Goal: Information Seeking & Learning: Learn about a topic

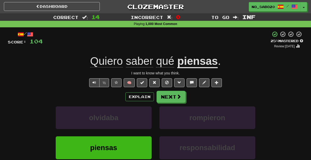
scroll to position [12, 0]
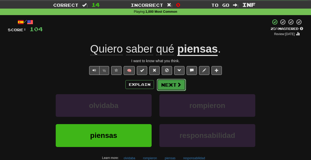
click at [165, 83] on button "Next" at bounding box center [171, 85] width 29 height 12
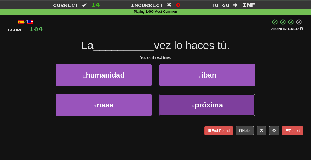
click at [170, 105] on button "4 . próxima" at bounding box center [208, 104] width 96 height 23
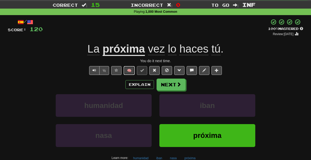
click at [130, 71] on button "🧠" at bounding box center [129, 70] width 11 height 9
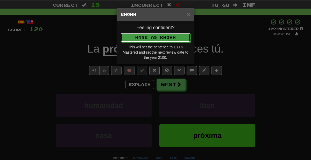
click at [121, 33] on button "Mark as Known" at bounding box center [156, 37] width 70 height 9
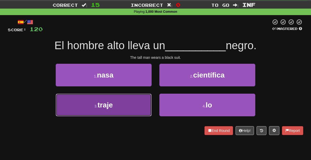
click at [116, 111] on button "3 . traje" at bounding box center [104, 104] width 96 height 23
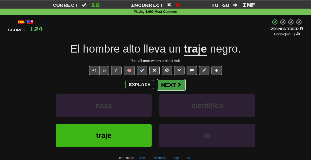
click at [170, 83] on button "Next" at bounding box center [171, 85] width 29 height 12
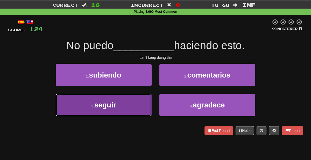
click at [119, 110] on button "3 . seguir" at bounding box center [104, 104] width 96 height 23
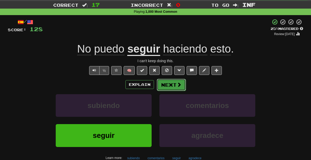
click at [165, 87] on button "Next" at bounding box center [171, 85] width 29 height 12
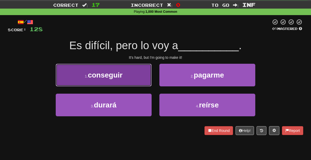
click at [136, 82] on button "1 . conseguir" at bounding box center [104, 75] width 96 height 23
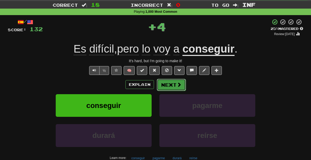
click at [170, 81] on button "Next" at bounding box center [171, 85] width 29 height 12
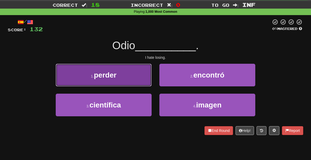
click at [144, 74] on button "1 . perder" at bounding box center [104, 75] width 96 height 23
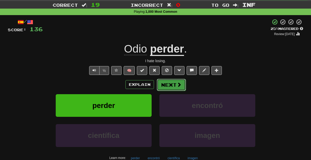
click at [166, 85] on button "Next" at bounding box center [171, 85] width 29 height 12
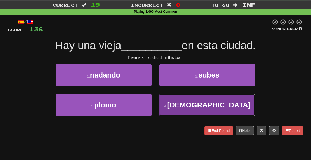
click at [162, 105] on button "4 . iglesia" at bounding box center [208, 104] width 96 height 23
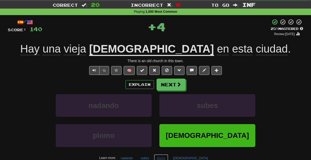
click at [168, 156] on button "plomo" at bounding box center [161, 158] width 14 height 8
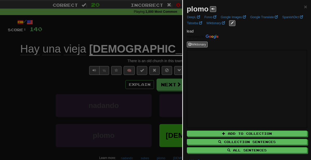
click at [164, 87] on div at bounding box center [155, 80] width 311 height 160
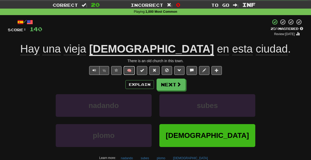
click at [132, 71] on button "🧠" at bounding box center [129, 70] width 11 height 9
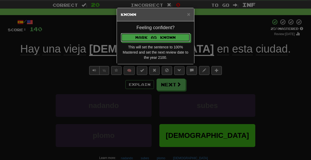
click at [121, 33] on button "Mark as Known" at bounding box center [156, 37] width 70 height 9
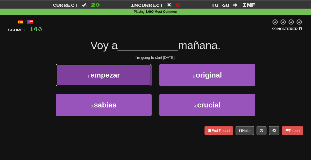
click at [105, 82] on button "1 . empezar" at bounding box center [104, 75] width 96 height 23
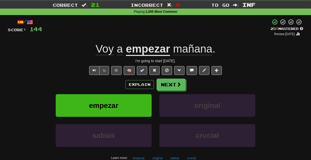
click at [125, 75] on div "/ Score: 144 + 4 25 % Mastered Review: [DATE] Voy a empezar mañana . I'm going …" at bounding box center [156, 100] width 296 height 163
click at [127, 73] on button "🧠" at bounding box center [129, 70] width 11 height 9
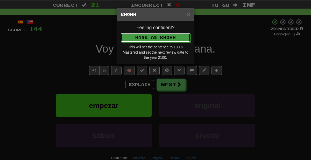
click at [121, 33] on button "Mark as Known" at bounding box center [156, 37] width 70 height 9
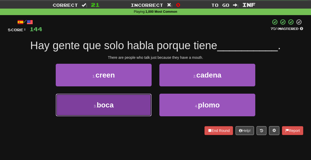
click at [136, 105] on button "3 . boca" at bounding box center [104, 104] width 96 height 23
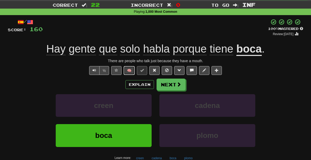
click at [127, 70] on button "🧠" at bounding box center [129, 70] width 11 height 9
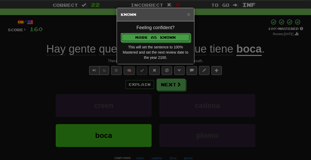
click at [121, 33] on button "Mark as Known" at bounding box center [156, 37] width 70 height 9
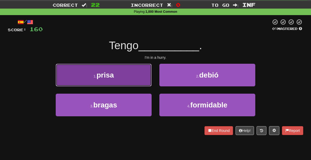
click at [123, 80] on button "1 . prisa" at bounding box center [104, 75] width 96 height 23
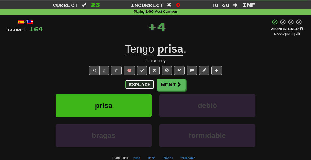
click at [132, 85] on button "Explain" at bounding box center [140, 84] width 29 height 9
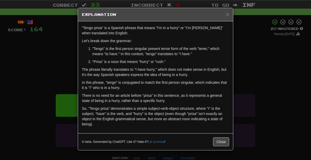
click at [269, 80] on div "× Explanation "Tengo prisa" is a Spanish phrase that means "I'm in a hurry" or …" at bounding box center [155, 80] width 311 height 160
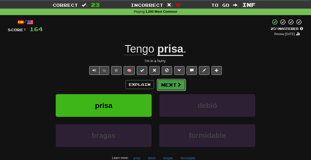
click at [170, 84] on button "Next" at bounding box center [171, 85] width 29 height 12
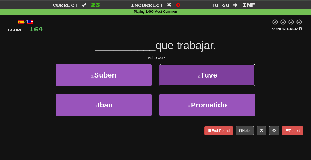
click at [175, 71] on button "2 . Tuve" at bounding box center [208, 75] width 96 height 23
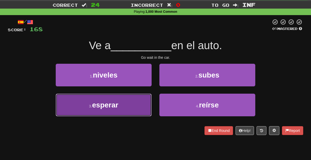
click at [115, 111] on button "3 . esperar" at bounding box center [104, 104] width 96 height 23
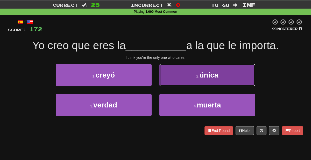
click at [184, 73] on button "2 . única" at bounding box center [208, 75] width 96 height 23
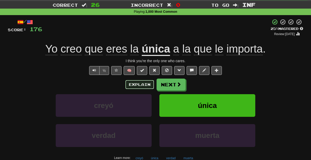
click at [139, 83] on button "Explain" at bounding box center [140, 84] width 29 height 9
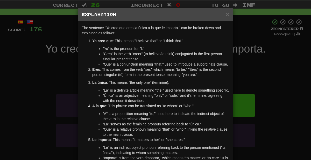
click at [271, 65] on div "× Explanation The sentence "Yo creo que eres la única a la que le importa." can…" at bounding box center [155, 80] width 311 height 160
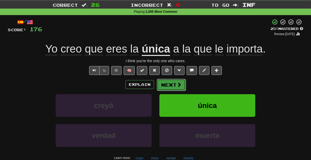
click at [170, 89] on button "Next" at bounding box center [171, 85] width 29 height 12
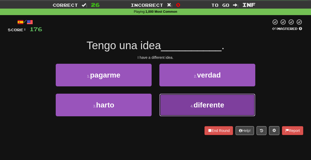
click at [193, 106] on small "4 ." at bounding box center [192, 106] width 3 height 4
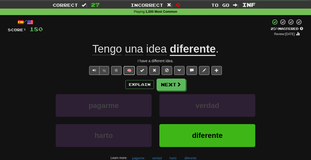
click at [134, 70] on button "🧠" at bounding box center [129, 70] width 11 height 9
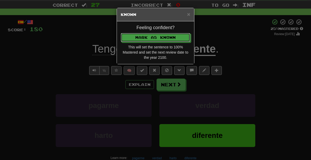
click at [121, 33] on button "Mark as Known" at bounding box center [156, 37] width 70 height 9
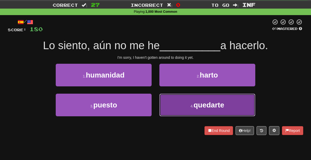
click at [169, 110] on button "4 . quedarte" at bounding box center [208, 104] width 96 height 23
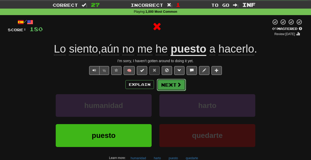
click at [173, 84] on button "Next" at bounding box center [171, 85] width 29 height 12
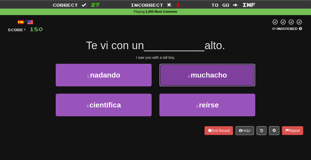
click at [179, 74] on button "2 . muchacho" at bounding box center [208, 75] width 96 height 23
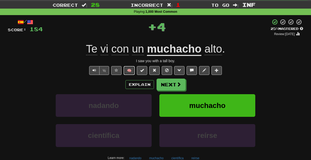
click at [131, 70] on button "🧠" at bounding box center [129, 70] width 11 height 9
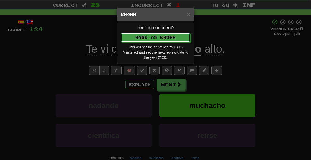
click at [121, 33] on button "Mark as Known" at bounding box center [156, 37] width 70 height 9
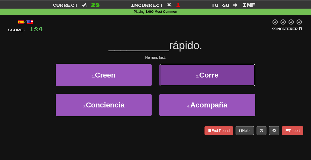
click at [192, 74] on button "2 . [GEOGRAPHIC_DATA]" at bounding box center [208, 75] width 96 height 23
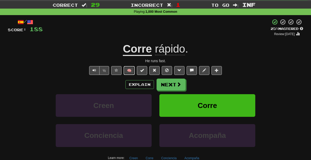
click at [131, 72] on button "🧠" at bounding box center [129, 70] width 11 height 9
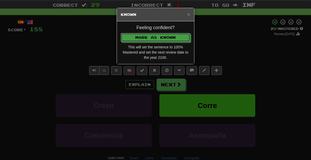
click at [121, 33] on button "Mark as Known" at bounding box center [156, 37] width 70 height 9
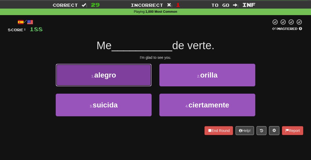
click at [141, 74] on button "1 . alegro" at bounding box center [104, 75] width 96 height 23
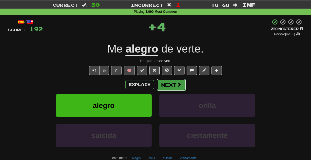
click at [175, 79] on button "Next" at bounding box center [171, 85] width 29 height 12
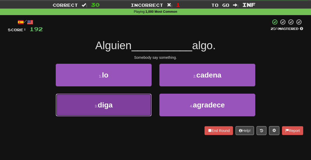
click at [132, 103] on button "3 . diga" at bounding box center [104, 104] width 96 height 23
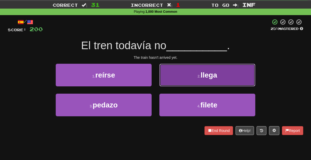
click at [192, 77] on button "2 . llega" at bounding box center [208, 75] width 96 height 23
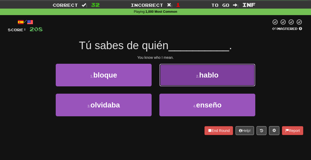
click at [175, 73] on button "2 . [GEOGRAPHIC_DATA]" at bounding box center [208, 75] width 96 height 23
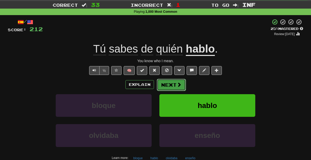
click at [167, 87] on button "Next" at bounding box center [171, 85] width 29 height 12
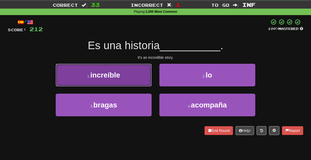
click at [140, 78] on button "1 . increíble" at bounding box center [104, 75] width 96 height 23
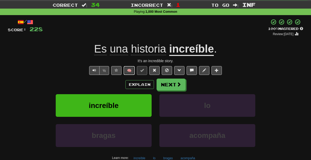
click at [131, 70] on button "🧠" at bounding box center [129, 70] width 11 height 9
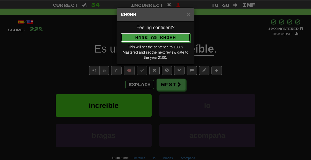
click at [121, 33] on button "Mark as Known" at bounding box center [156, 37] width 70 height 9
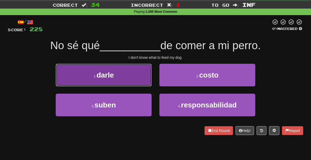
click at [134, 80] on button "1 . darle" at bounding box center [104, 75] width 96 height 23
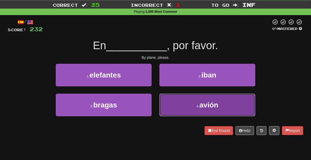
click at [173, 111] on button "4 . avión" at bounding box center [208, 104] width 96 height 23
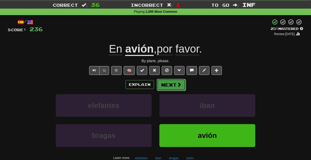
click at [162, 82] on button "Next" at bounding box center [171, 85] width 29 height 12
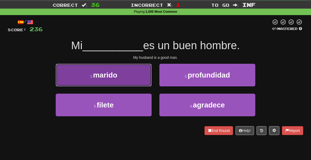
click at [129, 72] on button "1 . marido" at bounding box center [104, 75] width 96 height 23
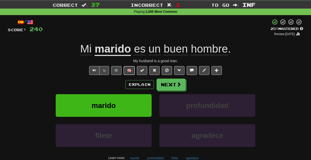
click at [130, 71] on button "🧠" at bounding box center [129, 70] width 11 height 9
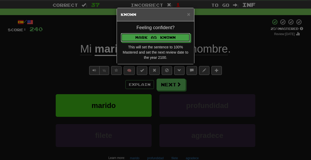
click at [121, 33] on button "Mark as Known" at bounding box center [156, 37] width 70 height 9
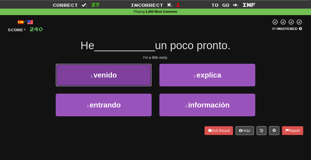
click at [131, 81] on button "1 . venido" at bounding box center [104, 75] width 96 height 23
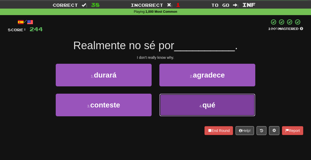
click at [193, 112] on button "4 . qué" at bounding box center [208, 104] width 96 height 23
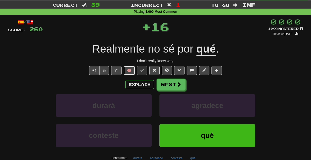
click at [131, 70] on button "🧠" at bounding box center [129, 70] width 11 height 9
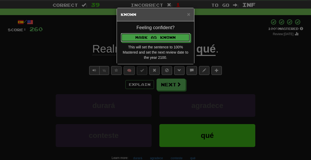
click at [121, 33] on button "Mark as Known" at bounding box center [156, 37] width 70 height 9
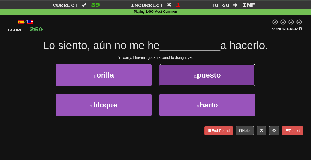
click at [187, 66] on button "2 . puesto" at bounding box center [208, 75] width 96 height 23
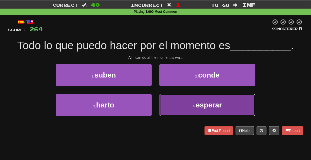
click at [167, 113] on button "4 . esperar" at bounding box center [208, 104] width 96 height 23
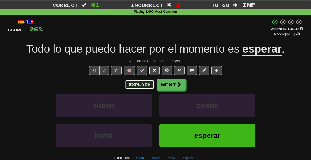
click at [133, 84] on button "Explain" at bounding box center [140, 84] width 29 height 9
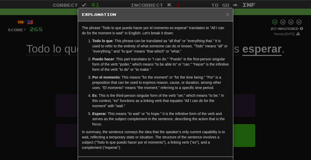
click at [276, 94] on div "× Explanation The phrase "Todo lo que puedo hacer por el momento es esperar" tr…" at bounding box center [155, 80] width 311 height 160
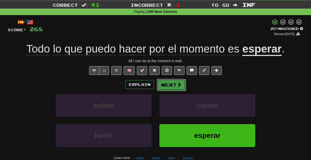
click at [163, 83] on button "Next" at bounding box center [171, 85] width 29 height 12
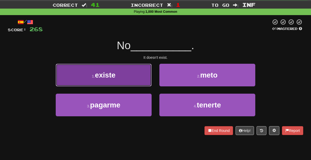
click at [133, 78] on button "1 . existe" at bounding box center [104, 75] width 96 height 23
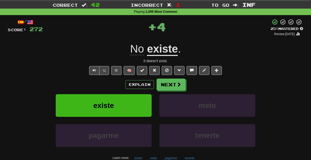
click at [129, 74] on div "/ Score: 272 + 4 25 % Mastered Review: [DATE] No existe . It doesn't exist. ½ 🧠…" at bounding box center [156, 100] width 296 height 163
click at [127, 70] on button "🧠" at bounding box center [129, 70] width 11 height 9
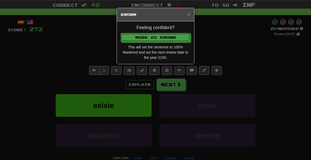
click at [121, 33] on button "Mark as Known" at bounding box center [156, 37] width 70 height 9
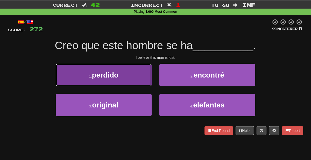
click at [133, 76] on button "1 . perdido" at bounding box center [104, 75] width 96 height 23
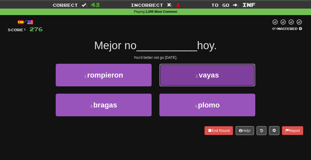
click at [174, 78] on button "2 . [GEOGRAPHIC_DATA]" at bounding box center [208, 75] width 96 height 23
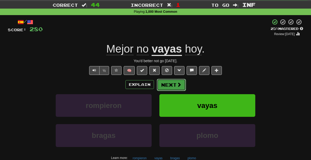
click at [176, 79] on button "Next" at bounding box center [171, 85] width 29 height 12
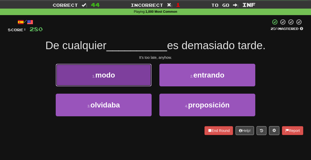
click at [145, 64] on button "1 . modo" at bounding box center [104, 75] width 96 height 23
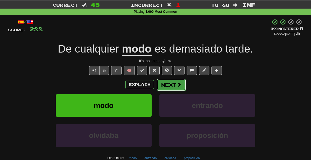
click at [170, 81] on button "Next" at bounding box center [171, 85] width 29 height 12
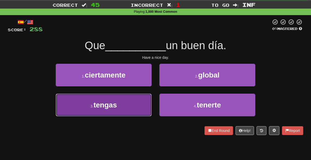
click at [117, 105] on span "tengas" at bounding box center [105, 105] width 23 height 8
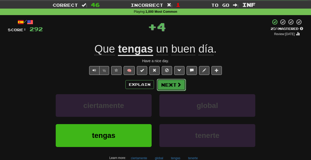
click at [173, 86] on button "Next" at bounding box center [171, 85] width 29 height 12
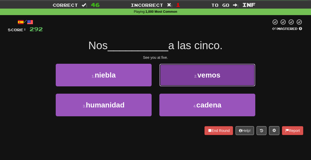
click at [189, 80] on button "2 . vemos" at bounding box center [208, 75] width 96 height 23
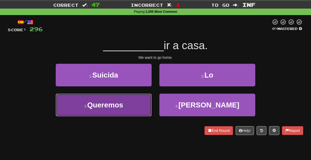
click at [143, 111] on button "3 . Queremos" at bounding box center [104, 104] width 96 height 23
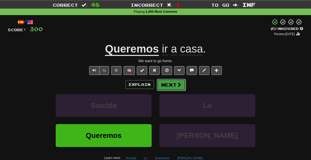
click at [171, 83] on button "Next" at bounding box center [171, 85] width 29 height 12
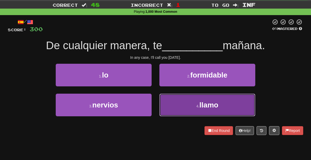
click at [188, 103] on button "4 . [GEOGRAPHIC_DATA]" at bounding box center [208, 104] width 96 height 23
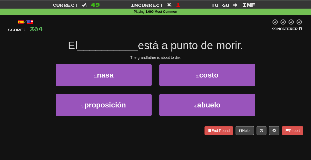
click at [185, 117] on div "4 . abuelo" at bounding box center [208, 108] width 104 height 30
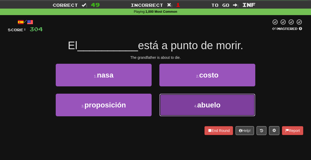
click at [191, 106] on button "4 . abuelo" at bounding box center [208, 104] width 96 height 23
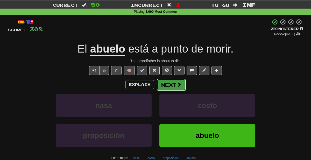
click at [175, 84] on button "Next" at bounding box center [171, 85] width 29 height 12
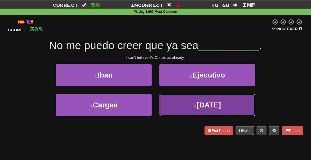
click at [175, 102] on button "4 . [DATE]" at bounding box center [208, 104] width 96 height 23
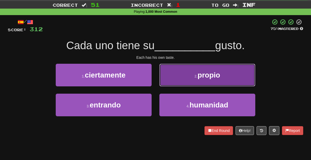
click at [182, 70] on button "2 . propio" at bounding box center [208, 75] width 96 height 23
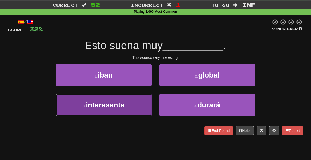
click at [147, 94] on button "3 . interesante" at bounding box center [104, 104] width 96 height 23
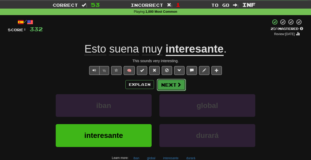
click at [165, 82] on button "Next" at bounding box center [171, 85] width 29 height 12
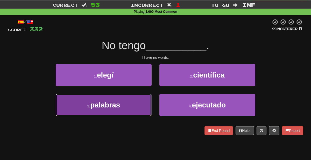
click at [141, 104] on button "3 . palabras" at bounding box center [104, 104] width 96 height 23
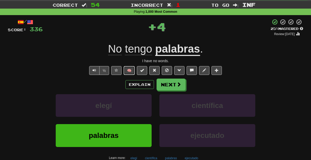
click at [131, 71] on button "🧠" at bounding box center [129, 70] width 11 height 9
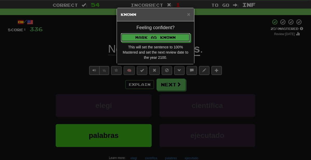
click at [121, 33] on button "Mark as Known" at bounding box center [156, 37] width 70 height 9
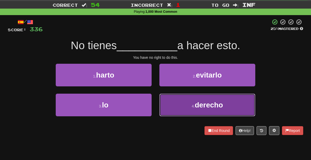
click at [182, 109] on button "4 . derecho" at bounding box center [208, 104] width 96 height 23
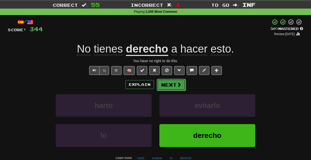
click at [176, 85] on button "Next" at bounding box center [171, 85] width 29 height 12
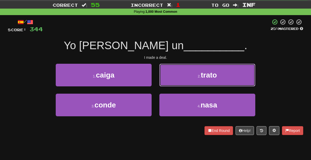
click at [176, 85] on button "2 . trato" at bounding box center [208, 75] width 96 height 23
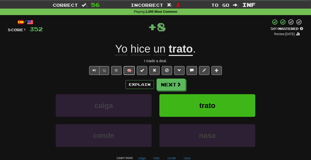
click at [129, 70] on button "🧠" at bounding box center [129, 70] width 11 height 9
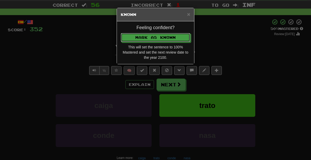
click at [121, 33] on button "Mark as Known" at bounding box center [156, 37] width 70 height 9
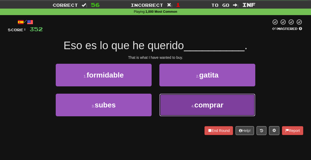
click at [161, 111] on button "4 . comprar" at bounding box center [208, 104] width 96 height 23
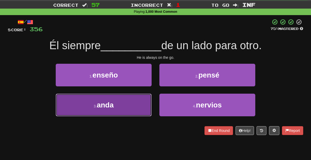
click at [135, 111] on button "3 . anda" at bounding box center [104, 104] width 96 height 23
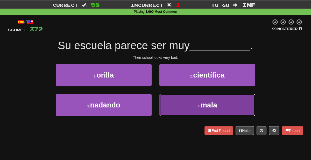
click at [173, 107] on button "4 . mala" at bounding box center [208, 104] width 96 height 23
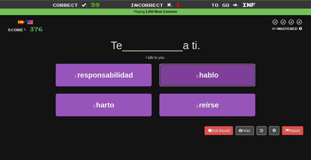
click at [179, 74] on button "2 . [GEOGRAPHIC_DATA]" at bounding box center [208, 75] width 96 height 23
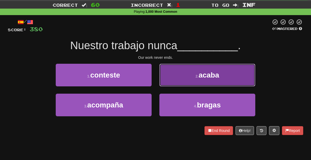
click at [169, 77] on button "2 . acaba" at bounding box center [208, 75] width 96 height 23
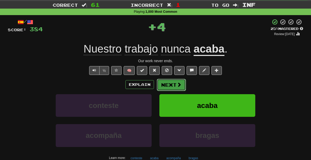
click at [173, 85] on button "Next" at bounding box center [171, 85] width 29 height 12
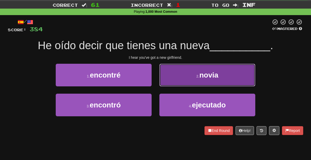
click at [174, 72] on button "2 . novia" at bounding box center [208, 75] width 96 height 23
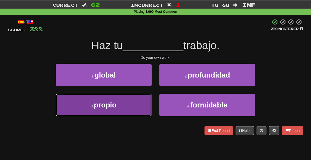
click at [122, 98] on button "3 . propio" at bounding box center [104, 104] width 96 height 23
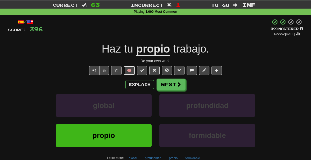
click at [128, 69] on button "🧠" at bounding box center [129, 70] width 11 height 9
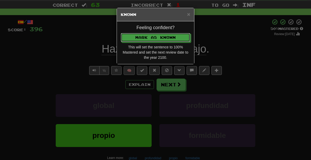
click at [121, 33] on button "Mark as Known" at bounding box center [156, 37] width 70 height 9
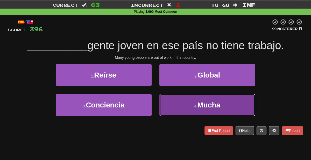
click at [188, 113] on button "4 . Mucha" at bounding box center [208, 104] width 96 height 23
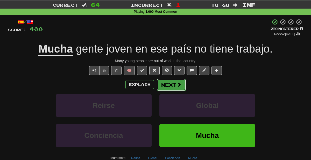
click at [173, 80] on button "Next" at bounding box center [171, 85] width 29 height 12
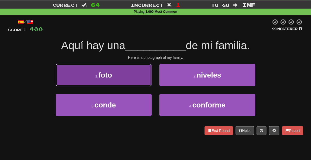
click at [135, 73] on button "1 . foto" at bounding box center [104, 75] width 96 height 23
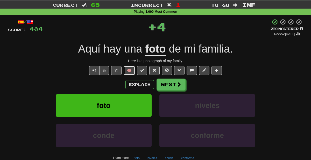
click at [132, 70] on button "🧠" at bounding box center [129, 70] width 11 height 9
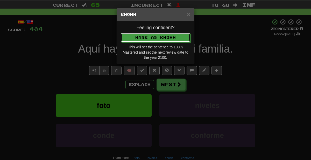
click at [121, 33] on button "Mark as Known" at bounding box center [156, 37] width 70 height 9
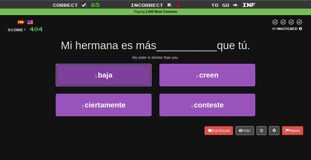
click at [134, 70] on button "1 . baja" at bounding box center [104, 75] width 96 height 23
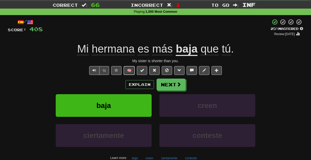
click at [129, 71] on button "🧠" at bounding box center [129, 70] width 11 height 9
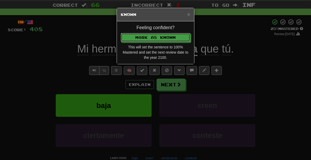
click at [121, 33] on button "Mark as Known" at bounding box center [156, 37] width 70 height 9
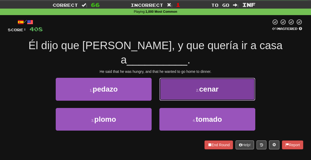
click at [189, 95] on button "2 . cenar" at bounding box center [208, 89] width 96 height 23
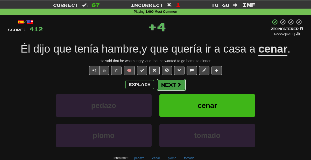
click at [177, 84] on span at bounding box center [179, 84] width 5 height 5
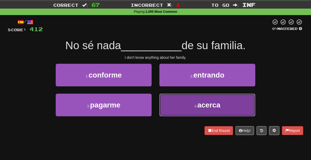
click at [176, 111] on button "4 . acerca" at bounding box center [208, 104] width 96 height 23
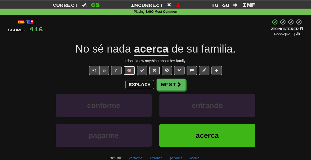
click at [129, 72] on button "🧠" at bounding box center [129, 70] width 11 height 9
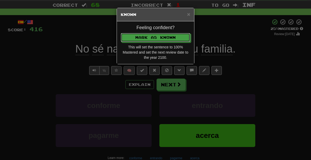
click at [121, 33] on button "Mark as Known" at bounding box center [156, 37] width 70 height 9
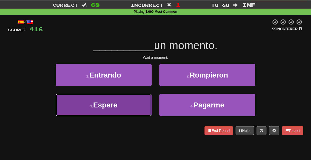
click at [141, 114] on button "3 . Espere" at bounding box center [104, 104] width 96 height 23
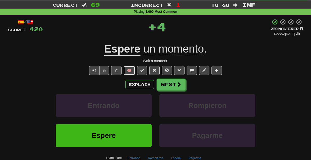
click at [127, 74] on button "🧠" at bounding box center [129, 70] width 11 height 9
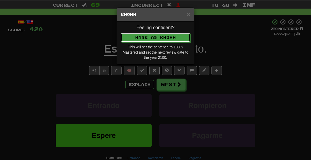
click at [121, 33] on button "Mark as Known" at bounding box center [156, 37] width 70 height 9
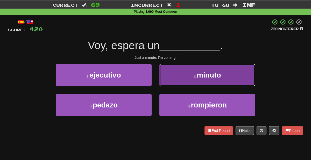
click at [181, 76] on button "2 . minuto" at bounding box center [208, 75] width 96 height 23
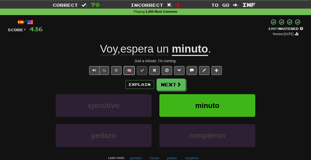
click at [132, 71] on button "🧠" at bounding box center [129, 70] width 11 height 9
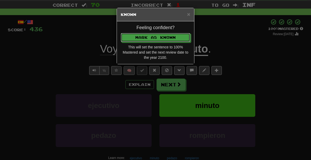
click at [121, 33] on button "Mark as Known" at bounding box center [156, 37] width 70 height 9
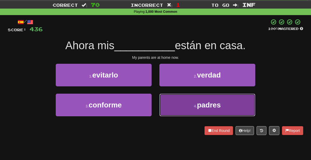
click at [191, 106] on button "4 . padres" at bounding box center [208, 104] width 96 height 23
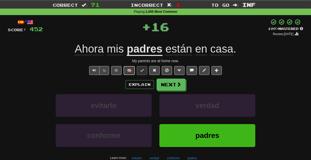
click at [130, 70] on button "🧠" at bounding box center [129, 70] width 11 height 9
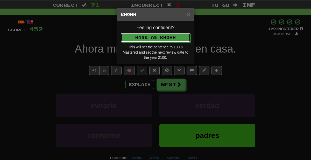
click at [121, 33] on button "Mark as Known" at bounding box center [156, 37] width 70 height 9
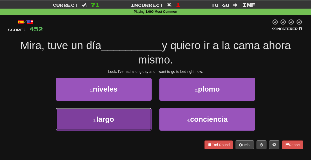
click at [136, 125] on button "3 . largo" at bounding box center [104, 119] width 96 height 23
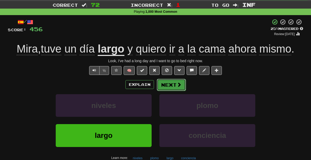
click at [176, 85] on button "Next" at bounding box center [171, 85] width 29 height 12
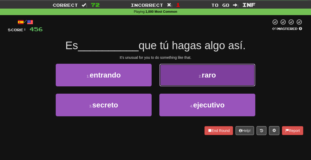
click at [197, 76] on button "2 . raro" at bounding box center [208, 75] width 96 height 23
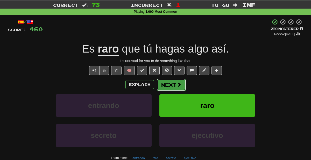
click at [168, 83] on button "Next" at bounding box center [171, 85] width 29 height 12
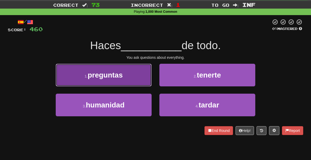
click at [138, 71] on button "1 . preguntas" at bounding box center [104, 75] width 96 height 23
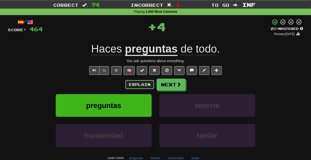
click at [137, 82] on button "Explain" at bounding box center [140, 84] width 29 height 9
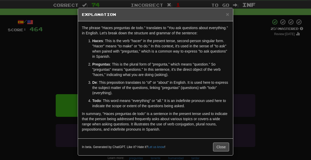
click at [250, 91] on div "× Explanation The phrase "Haces preguntas de todo." translates to "You ask ques…" at bounding box center [155, 80] width 311 height 160
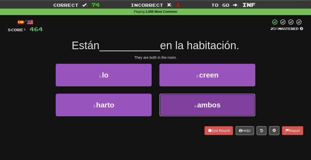
click at [187, 109] on button "4 . ambos" at bounding box center [208, 104] width 96 height 23
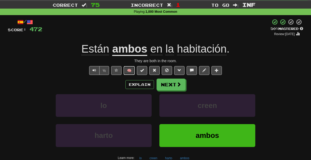
click at [129, 73] on button "🧠" at bounding box center [129, 70] width 11 height 9
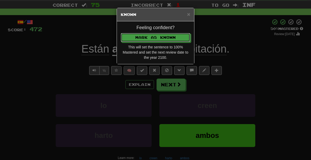
click at [121, 33] on button "Mark as Known" at bounding box center [156, 37] width 70 height 9
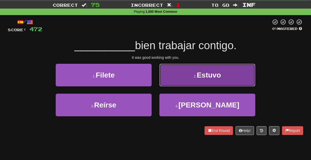
click at [179, 72] on button "2 . Estuvo" at bounding box center [208, 75] width 96 height 23
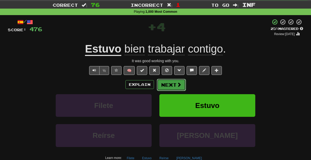
click at [176, 83] on button "Next" at bounding box center [171, 85] width 29 height 12
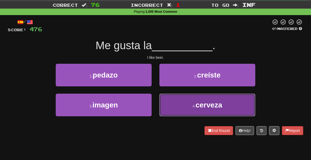
click at [178, 107] on button "4 . cerveza" at bounding box center [208, 104] width 96 height 23
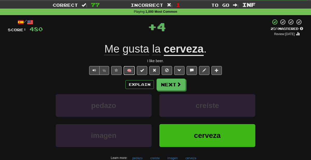
click at [128, 70] on button "🧠" at bounding box center [129, 70] width 11 height 9
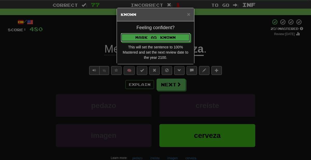
click at [121, 33] on button "Mark as Known" at bounding box center [156, 37] width 70 height 9
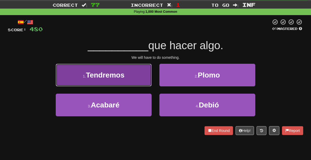
click at [135, 71] on button "1 . Tendremos" at bounding box center [104, 75] width 96 height 23
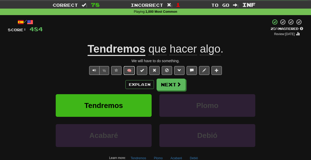
click at [132, 72] on button "🧠" at bounding box center [129, 70] width 11 height 9
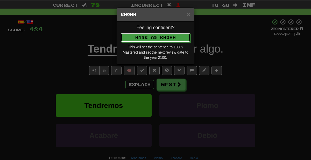
click at [121, 33] on button "Mark as Known" at bounding box center [156, 37] width 70 height 9
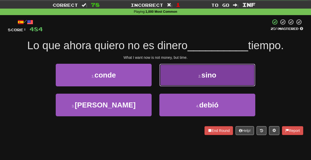
click at [192, 76] on button "2 . sino" at bounding box center [208, 75] width 96 height 23
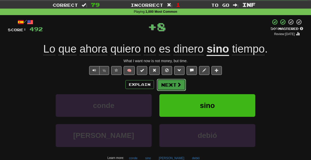
click at [174, 85] on button "Next" at bounding box center [171, 85] width 29 height 12
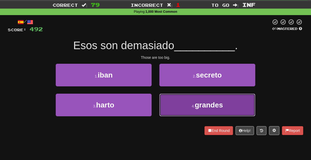
click at [175, 110] on button "4 . grandes" at bounding box center [208, 104] width 96 height 23
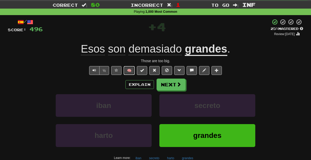
click at [132, 69] on button "🧠" at bounding box center [129, 70] width 11 height 9
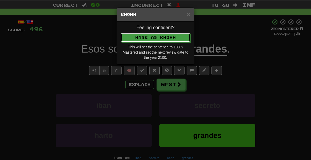
click at [121, 33] on button "Mark as Known" at bounding box center [156, 37] width 70 height 9
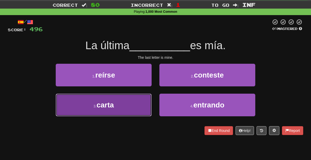
click at [131, 112] on button "3 . carta" at bounding box center [104, 104] width 96 height 23
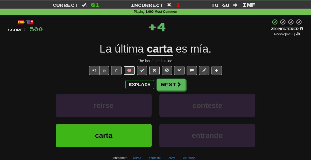
click at [127, 68] on button "🧠" at bounding box center [129, 70] width 11 height 9
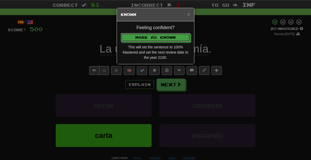
click at [121, 33] on button "Mark as Known" at bounding box center [156, 37] width 70 height 9
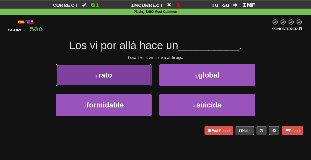
click at [113, 66] on button "1 . rato" at bounding box center [104, 75] width 96 height 23
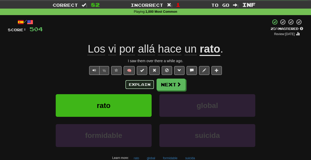
click at [135, 87] on button "Explain" at bounding box center [140, 84] width 29 height 9
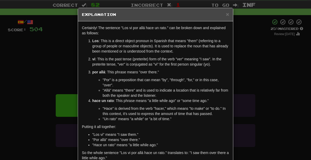
click at [254, 111] on div "× Explanation Certainly! The sentence "Los vi por allá hace un rato." can be br…" at bounding box center [155, 80] width 311 height 160
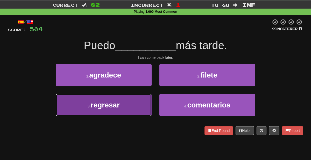
click at [131, 109] on button "3 . regresar" at bounding box center [104, 104] width 96 height 23
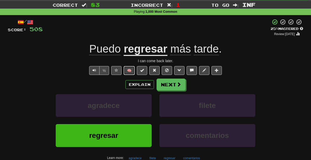
click at [131, 69] on button "🧠" at bounding box center [129, 70] width 11 height 9
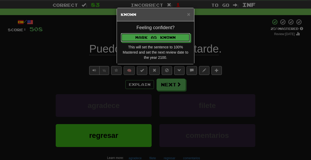
click at [121, 33] on button "Mark as Known" at bounding box center [156, 37] width 70 height 9
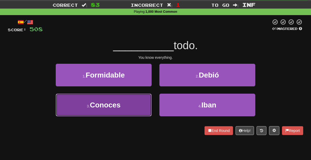
click at [132, 103] on button "3 . Conoces" at bounding box center [104, 104] width 96 height 23
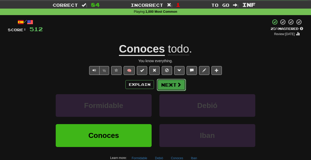
click at [173, 84] on button "Next" at bounding box center [171, 85] width 29 height 12
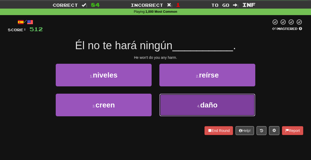
click at [192, 97] on button "4 . daño" at bounding box center [208, 104] width 96 height 23
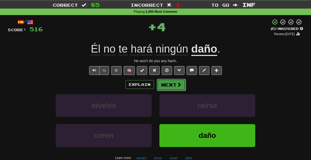
click at [182, 87] on button "Next" at bounding box center [171, 85] width 29 height 12
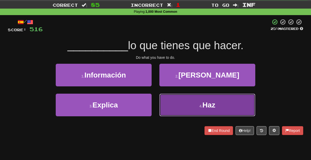
click at [177, 101] on button "4 . Haz" at bounding box center [208, 104] width 96 height 23
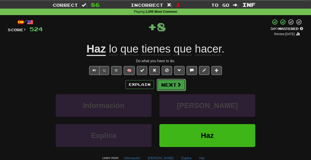
click at [179, 82] on span at bounding box center [179, 84] width 5 height 5
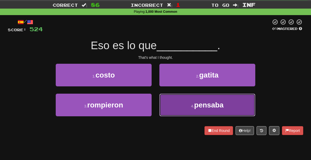
click at [176, 105] on button "4 . [GEOGRAPHIC_DATA]" at bounding box center [208, 104] width 96 height 23
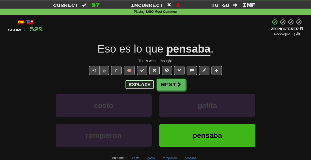
click at [143, 84] on button "Explain" at bounding box center [140, 84] width 29 height 9
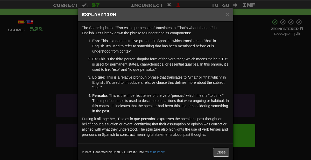
click at [260, 97] on div "× Explanation The Spanish phrase "Eso es lo que pensaba" translates to "That's …" at bounding box center [155, 80] width 311 height 160
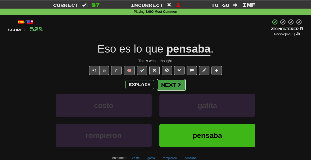
click at [182, 88] on button "Next" at bounding box center [171, 85] width 29 height 12
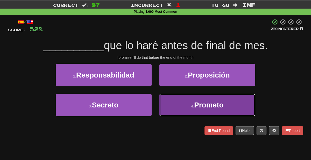
click at [180, 107] on button "4 . Prometo" at bounding box center [208, 104] width 96 height 23
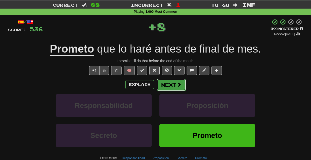
click at [179, 85] on span at bounding box center [179, 84] width 5 height 5
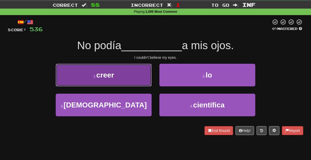
click at [132, 76] on button "1 . creer" at bounding box center [104, 75] width 96 height 23
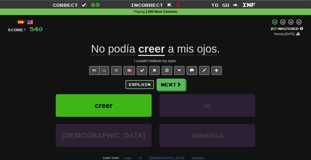
click at [146, 83] on button "Explain" at bounding box center [140, 84] width 29 height 9
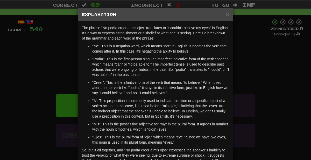
click at [259, 87] on div "× Explanation The phrase "No podía creer a mis ojos" translates to "I couldn't …" at bounding box center [155, 80] width 311 height 160
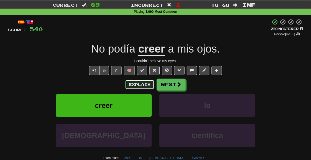
click at [144, 84] on button "Explain" at bounding box center [140, 84] width 29 height 9
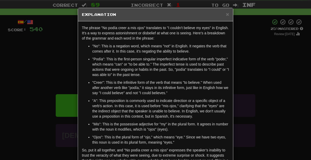
click at [263, 84] on div "× Explanation The phrase "No podía creer a mis ojos" translates to "I couldn't …" at bounding box center [155, 80] width 311 height 160
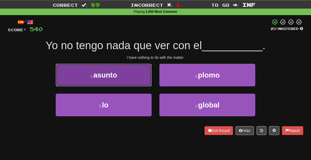
click at [126, 72] on button "1 . asunto" at bounding box center [104, 75] width 96 height 23
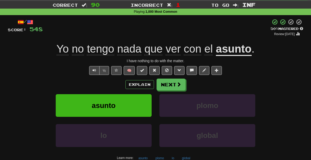
click at [265, 72] on div "½ 🧠" at bounding box center [156, 70] width 296 height 9
click at [177, 82] on span at bounding box center [179, 84] width 5 height 5
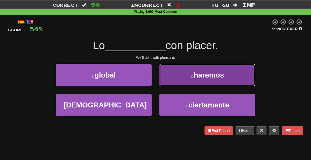
click at [190, 72] on button "2 . [GEOGRAPHIC_DATA]" at bounding box center [208, 75] width 96 height 23
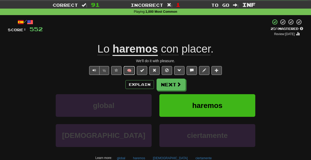
click at [131, 72] on button "🧠" at bounding box center [129, 70] width 11 height 9
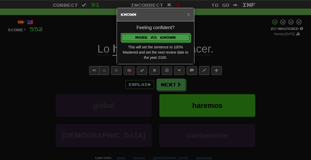
click at [121, 33] on button "Mark as Known" at bounding box center [156, 37] width 70 height 9
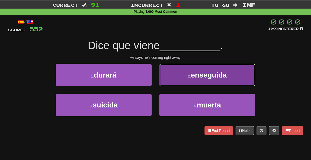
click at [163, 74] on button "2 . enseguida" at bounding box center [208, 75] width 96 height 23
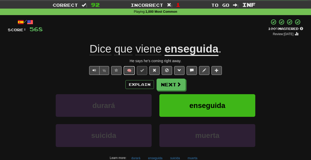
click at [133, 72] on button "🧠" at bounding box center [129, 70] width 11 height 9
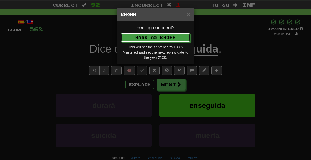
click at [121, 33] on button "Mark as Known" at bounding box center [156, 37] width 70 height 9
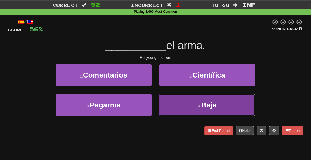
click at [174, 110] on button "4 . Baja" at bounding box center [208, 104] width 96 height 23
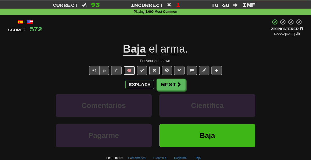
click at [133, 69] on button "🧠" at bounding box center [129, 70] width 11 height 9
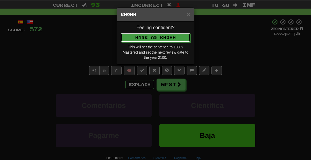
click at [121, 33] on button "Mark as Known" at bounding box center [156, 37] width 70 height 9
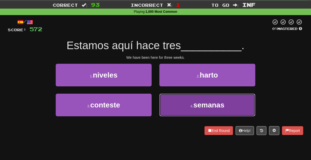
click at [184, 106] on button "4 . semanas" at bounding box center [208, 104] width 96 height 23
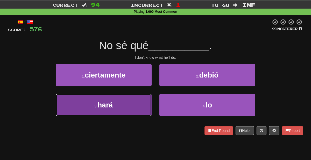
click at [135, 99] on button "3 . hará" at bounding box center [104, 104] width 96 height 23
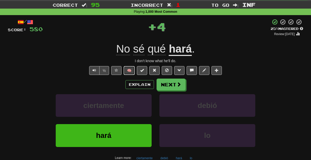
click at [129, 71] on button "🧠" at bounding box center [129, 70] width 11 height 9
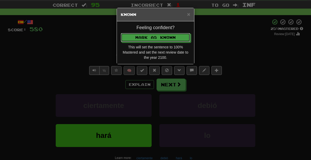
click at [121, 33] on button "Mark as Known" at bounding box center [156, 37] width 70 height 9
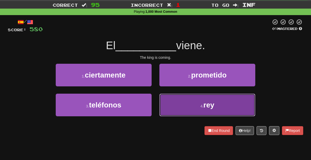
click at [188, 104] on button "4 . rey" at bounding box center [208, 104] width 96 height 23
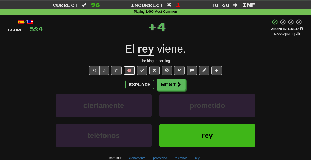
click at [125, 67] on button "🧠" at bounding box center [129, 70] width 11 height 9
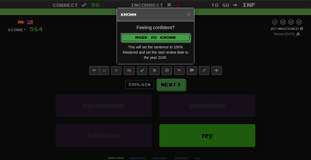
click at [121, 33] on button "Mark as Known" at bounding box center [156, 37] width 70 height 9
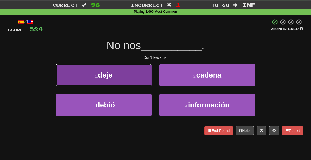
click at [140, 68] on button "1 . deje" at bounding box center [104, 75] width 96 height 23
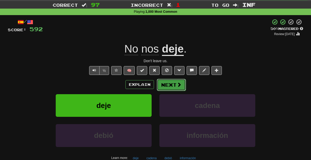
click at [176, 81] on button "Next" at bounding box center [171, 85] width 29 height 12
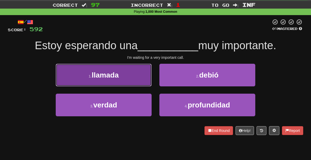
click at [133, 69] on button "1 . llamada" at bounding box center [104, 75] width 96 height 23
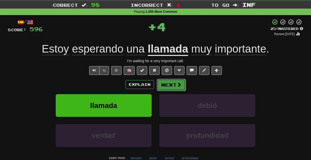
click at [177, 83] on span at bounding box center [179, 84] width 5 height 5
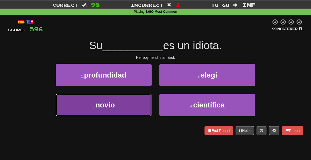
click at [131, 104] on button "3 . [GEOGRAPHIC_DATA]" at bounding box center [104, 104] width 96 height 23
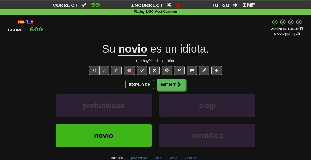
click at [240, 30] on div "+ 4" at bounding box center [157, 28] width 228 height 18
click at [130, 71] on button "🧠" at bounding box center [129, 70] width 11 height 9
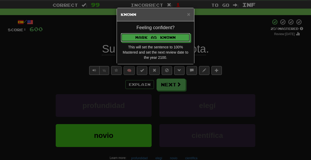
click at [121, 33] on button "Mark as Known" at bounding box center [156, 37] width 70 height 9
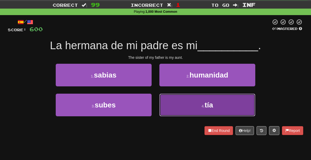
click at [182, 98] on button "4 . tía" at bounding box center [208, 104] width 96 height 23
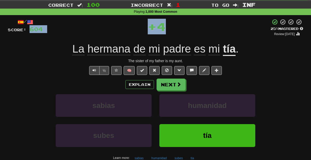
click at [206, 38] on div "/ Score: 604 + 4 25 % Mastered Review: [DATE] La hermana de mi padre es mi tía …" at bounding box center [156, 100] width 296 height 163
click at [131, 70] on button "🧠" at bounding box center [129, 70] width 11 height 9
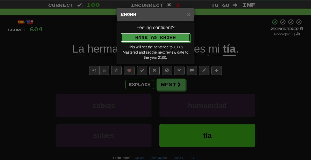
click at [121, 33] on button "Mark as Known" at bounding box center [156, 37] width 70 height 9
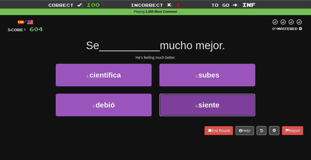
click at [188, 112] on button "4 . siente" at bounding box center [208, 104] width 96 height 23
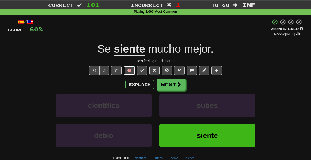
click at [132, 70] on button "🧠" at bounding box center [129, 70] width 11 height 9
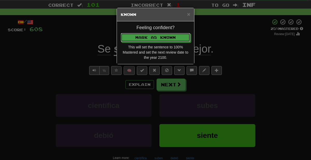
click at [121, 33] on button "Mark as Known" at bounding box center [156, 37] width 70 height 9
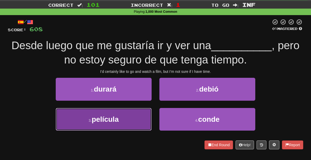
click at [125, 125] on button "3 . película" at bounding box center [104, 119] width 96 height 23
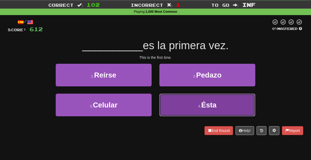
click at [180, 110] on button "4 . Ésta" at bounding box center [208, 104] width 96 height 23
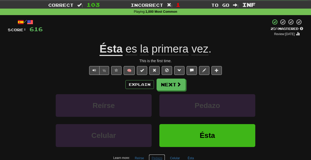
click at [159, 156] on button "Pedazo" at bounding box center [157, 158] width 16 height 8
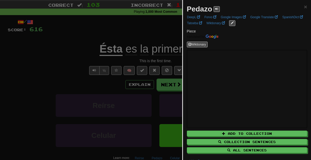
click at [152, 95] on div at bounding box center [155, 80] width 311 height 160
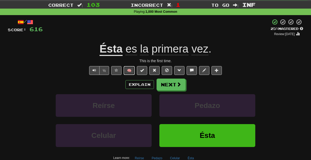
click at [128, 69] on button "🧠" at bounding box center [129, 70] width 11 height 9
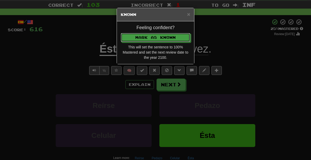
click at [121, 33] on button "Mark as Known" at bounding box center [156, 37] width 70 height 9
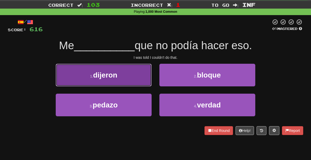
click at [125, 74] on button "1 . dijeron" at bounding box center [104, 75] width 96 height 23
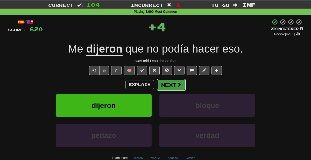
click at [169, 80] on button "Next" at bounding box center [171, 85] width 29 height 12
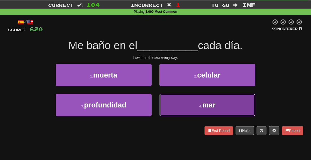
click at [184, 102] on button "4 . mar" at bounding box center [208, 104] width 96 height 23
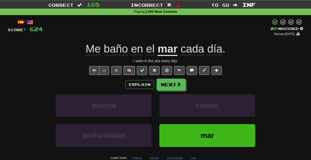
click at [133, 71] on button "🧠" at bounding box center [129, 70] width 11 height 9
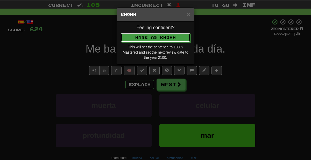
click at [121, 33] on button "Mark as Known" at bounding box center [156, 37] width 70 height 9
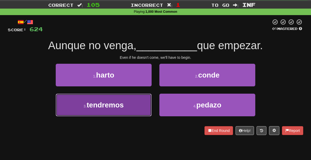
click at [131, 111] on button "3 . tendremos" at bounding box center [104, 104] width 96 height 23
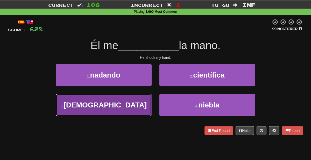
click at [133, 106] on button "3 . [DEMOGRAPHIC_DATA]" at bounding box center [104, 104] width 96 height 23
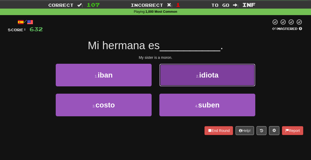
click at [177, 76] on button "2 . idiota" at bounding box center [208, 75] width 96 height 23
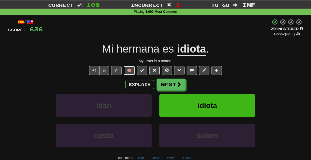
click at [132, 70] on button "🧠" at bounding box center [129, 70] width 11 height 9
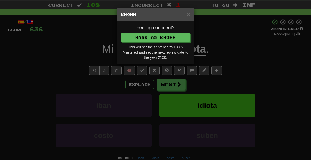
click at [134, 94] on div "× Known Feeling confident? [PERSON_NAME] as Known This will set the sentence to…" at bounding box center [155, 80] width 311 height 160
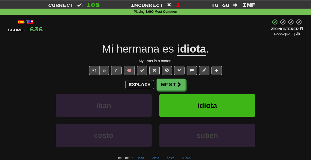
click at [210, 88] on div "Explain Next" at bounding box center [156, 84] width 296 height 12
click at [166, 84] on button "Next" at bounding box center [171, 85] width 29 height 12
